Goal: Find specific page/section: Find specific page/section

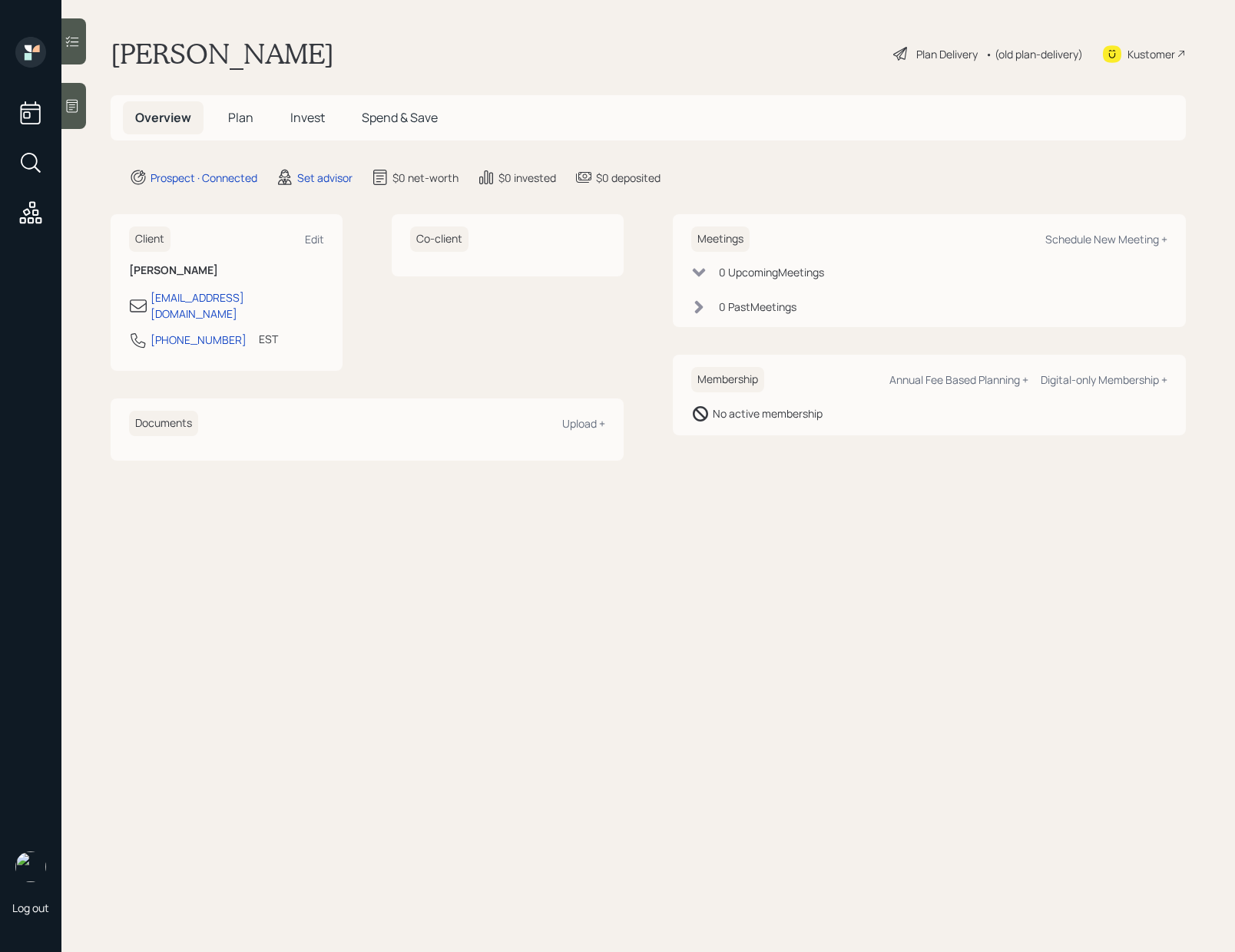
click at [77, 122] on div at bounding box center [73, 106] width 24 height 46
